Goal: Obtain resource: Download file/media

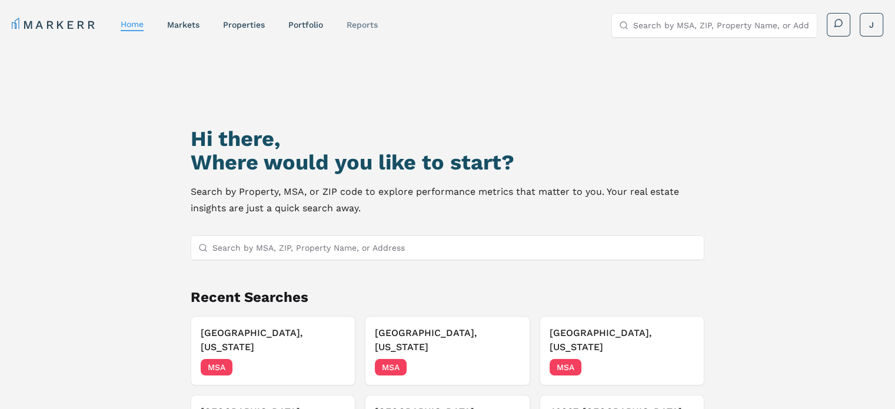
click at [353, 25] on link "reports" at bounding box center [362, 24] width 31 height 9
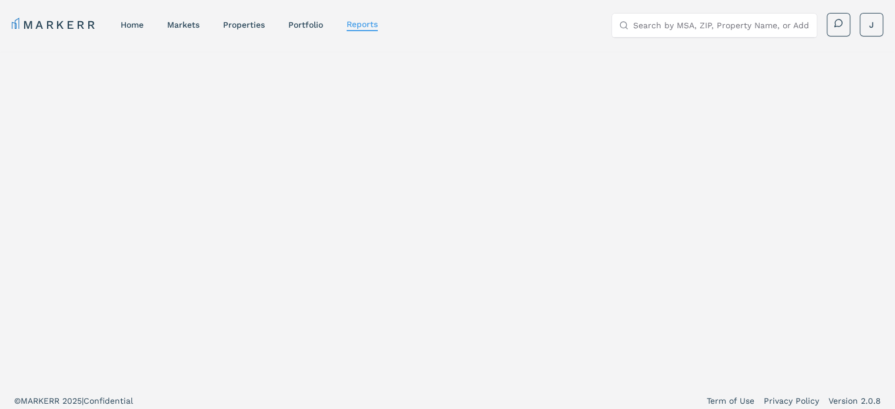
select select "-release_date"
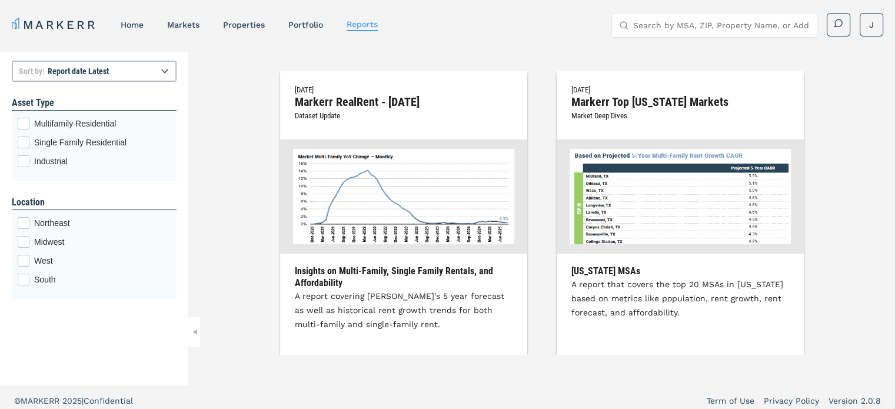
click at [330, 104] on h2 "Markerr RealRent - [DATE]" at bounding box center [404, 102] width 218 height 11
click at [343, 187] on img at bounding box center [403, 196] width 221 height 95
click at [330, 289] on div "Insights on Multi-Family, Single Family Rentals, and Affordability A report cov…" at bounding box center [403, 308] width 247 height 86
click at [347, 97] on h2 "Markerr RealRent - [DATE]" at bounding box center [404, 102] width 218 height 11
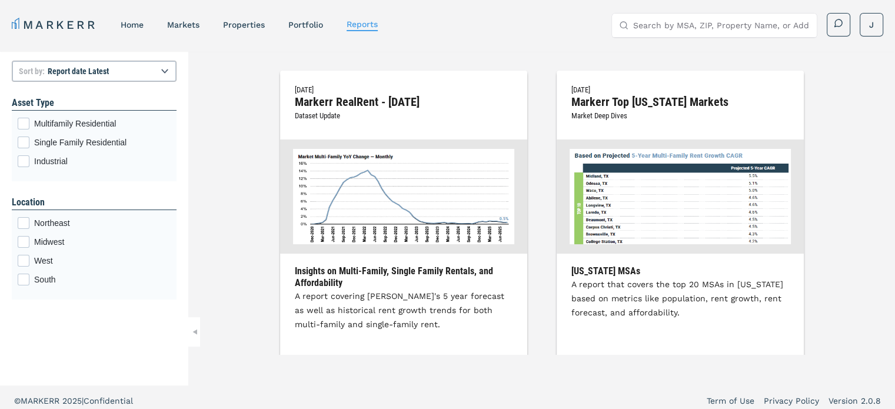
click at [493, 264] on div "[DATE] Markerr RealRent - [DATE] Dataset Update Insights on Multi-Family, Singl…" at bounding box center [403, 225] width 247 height 309
click at [484, 282] on h3 "Insights on Multi-Family, Single Family Rentals, and Affordability" at bounding box center [404, 277] width 218 height 24
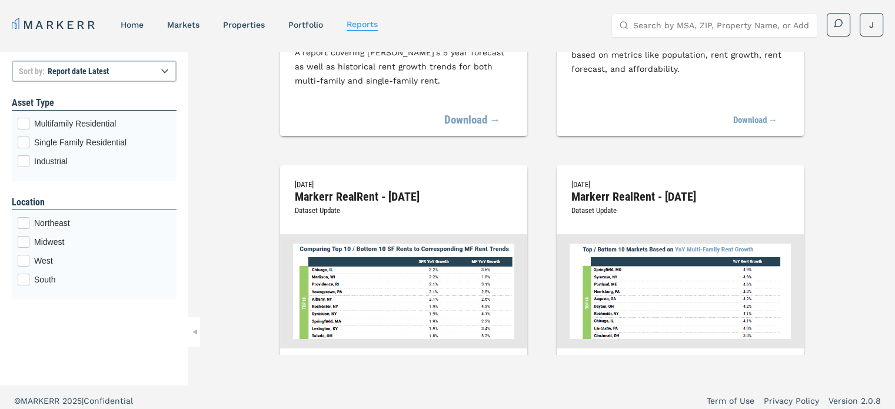
click at [477, 119] on link "Download →" at bounding box center [472, 121] width 56 height 26
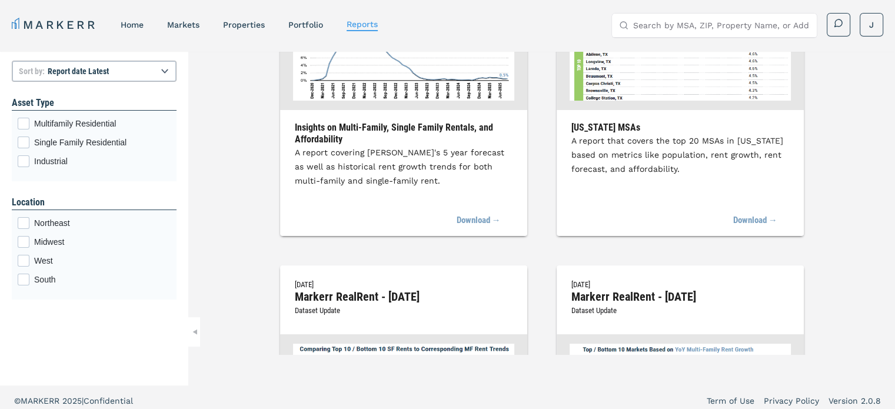
scroll to position [0, 0]
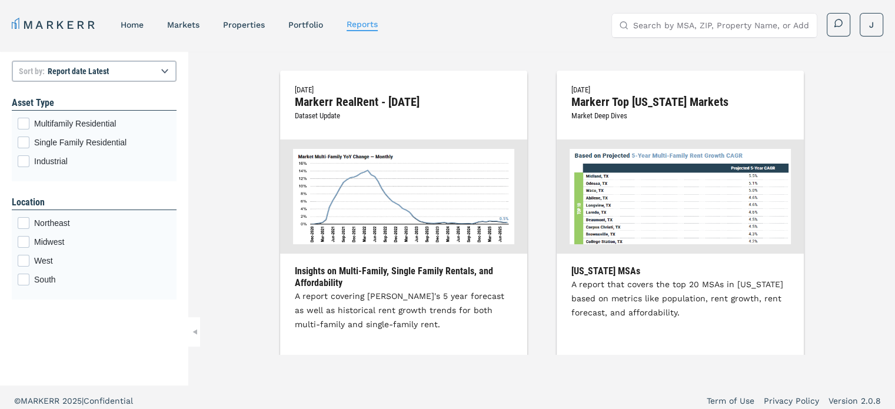
click at [445, 274] on h3 "Insights on Multi-Family, Single Family Rentals, and Affordability" at bounding box center [404, 277] width 218 height 24
click at [241, 28] on link "properties" at bounding box center [244, 24] width 42 height 9
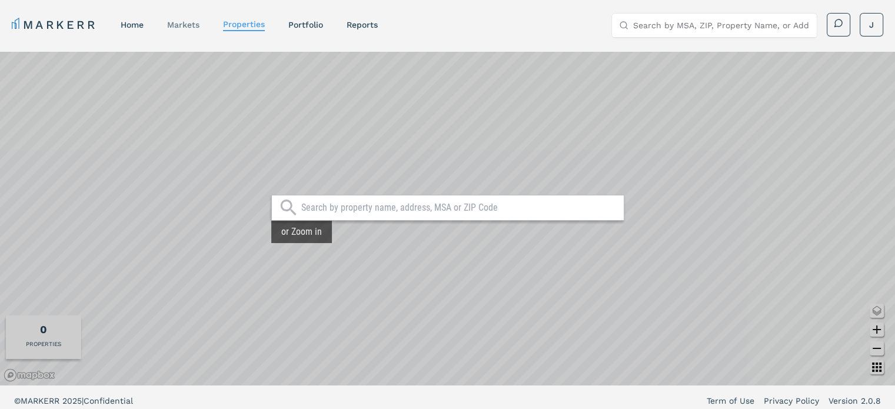
click at [184, 25] on link "markets" at bounding box center [183, 24] width 32 height 9
